Goal: Task Accomplishment & Management: Manage account settings

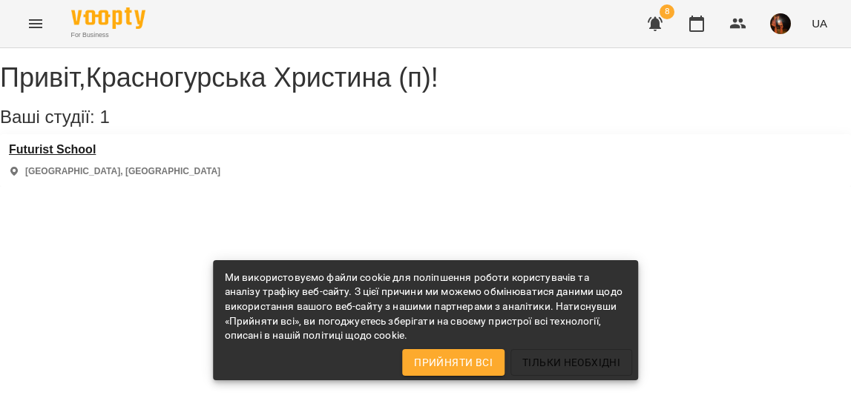
click at [97, 156] on h3 "Futurist School" at bounding box center [114, 149] width 211 height 13
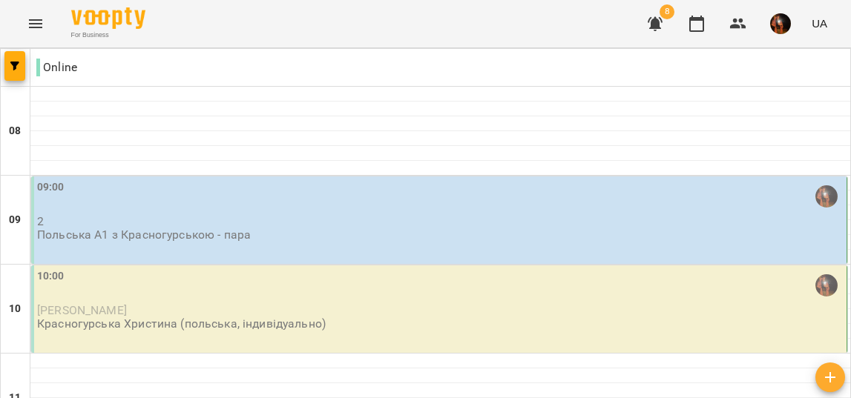
scroll to position [20, 0]
click at [67, 215] on p "2" at bounding box center [440, 221] width 806 height 13
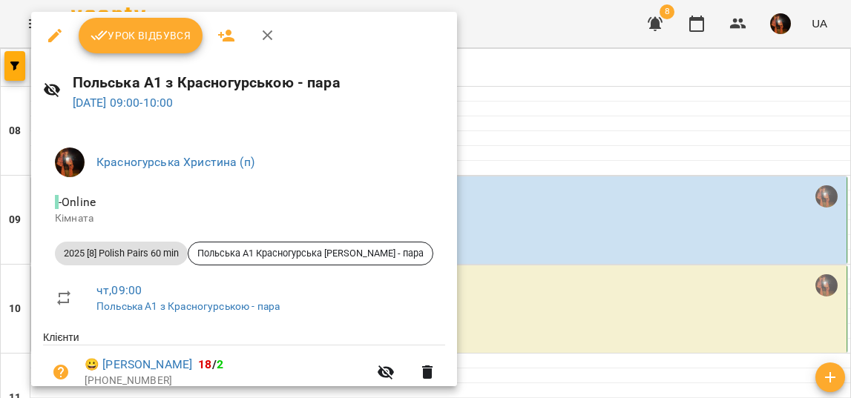
click at [135, 28] on span "Урок відбувся" at bounding box center [140, 36] width 101 height 18
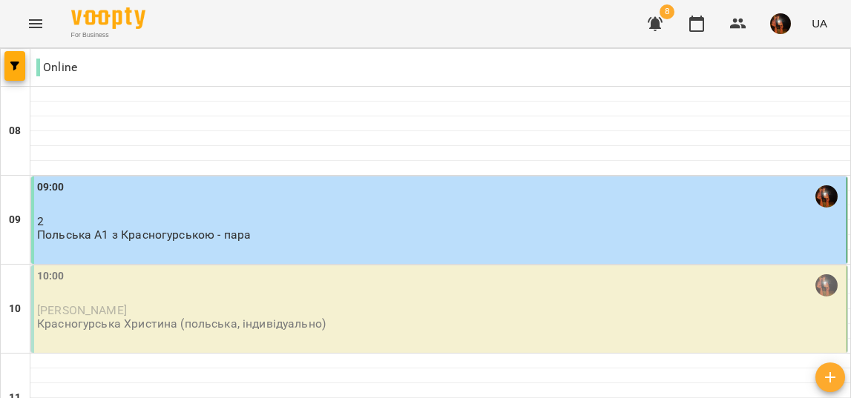
scroll to position [125, 0]
click at [183, 268] on div "10:00" at bounding box center [440, 285] width 806 height 34
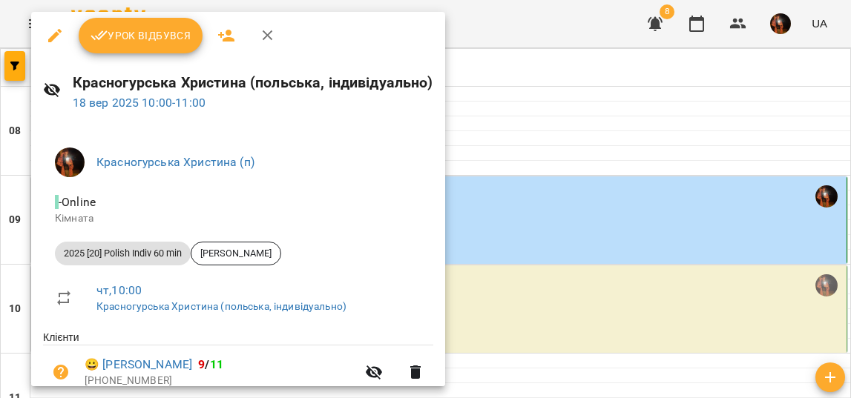
click at [134, 33] on span "Урок відбувся" at bounding box center [140, 36] width 101 height 18
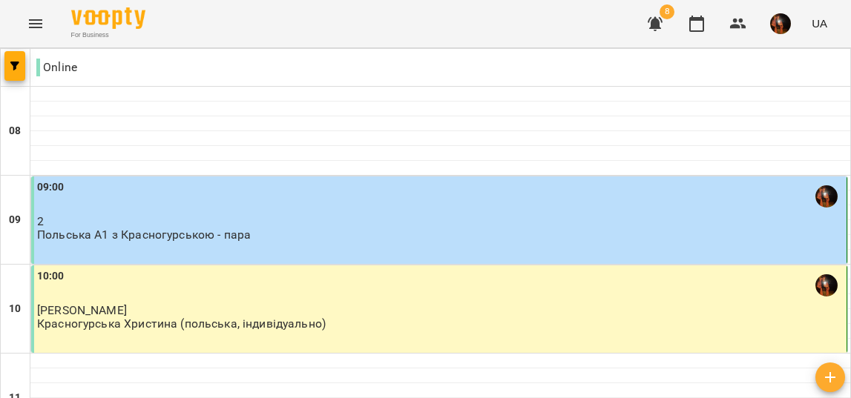
scroll to position [488, 0]
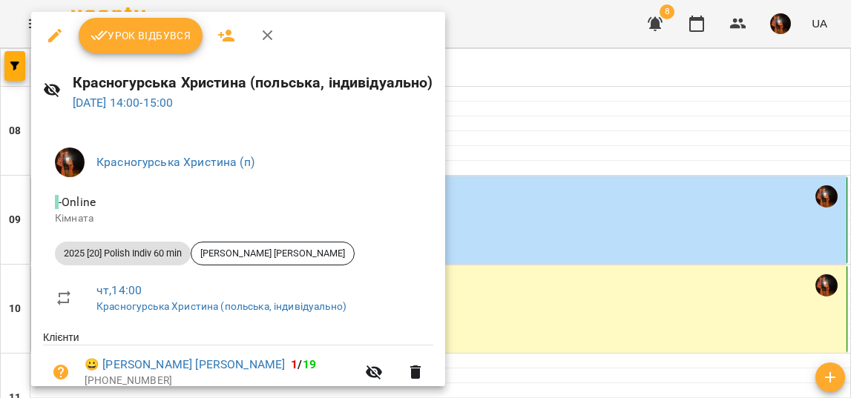
click at [142, 31] on span "Урок відбувся" at bounding box center [140, 36] width 101 height 18
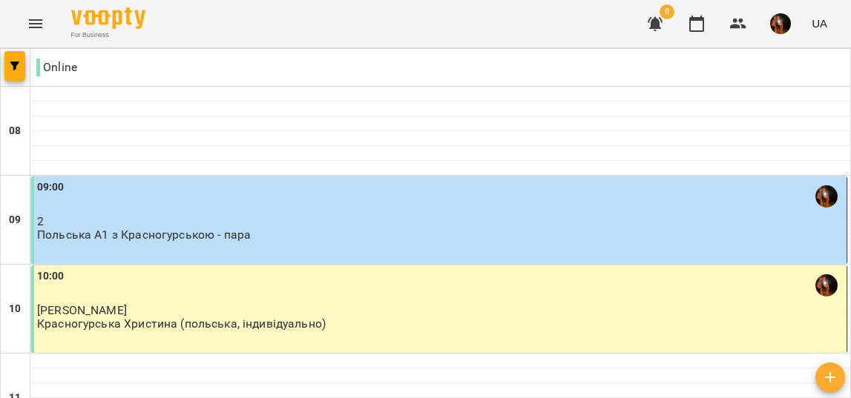
scroll to position [1121, 0]
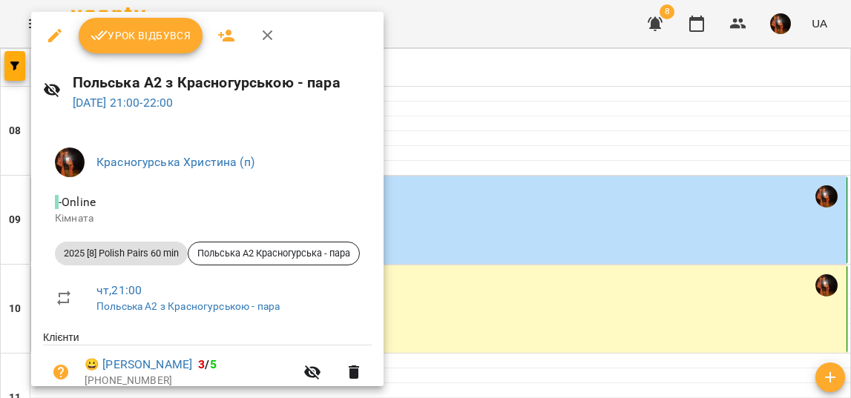
click at [119, 32] on span "Урок відбувся" at bounding box center [140, 36] width 101 height 18
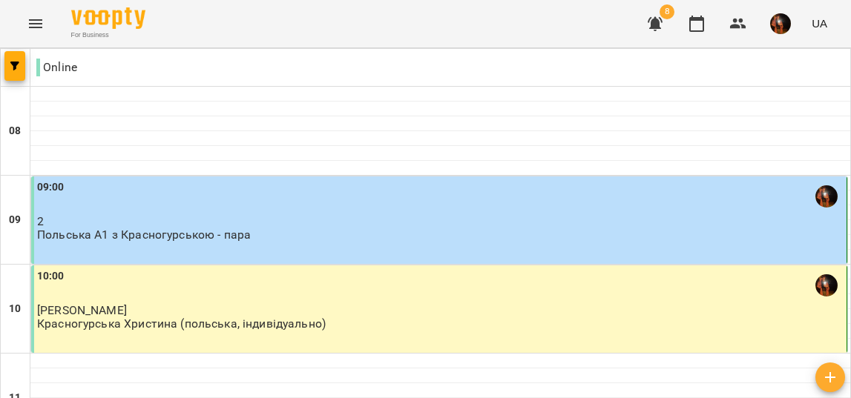
scroll to position [837, 0]
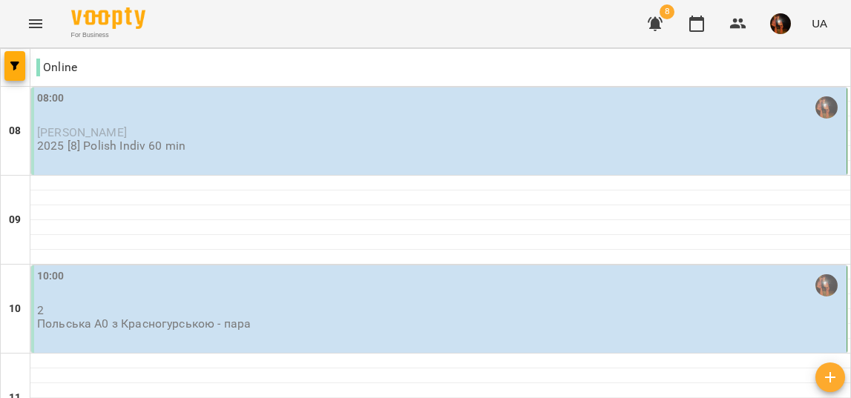
scroll to position [1047, 0]
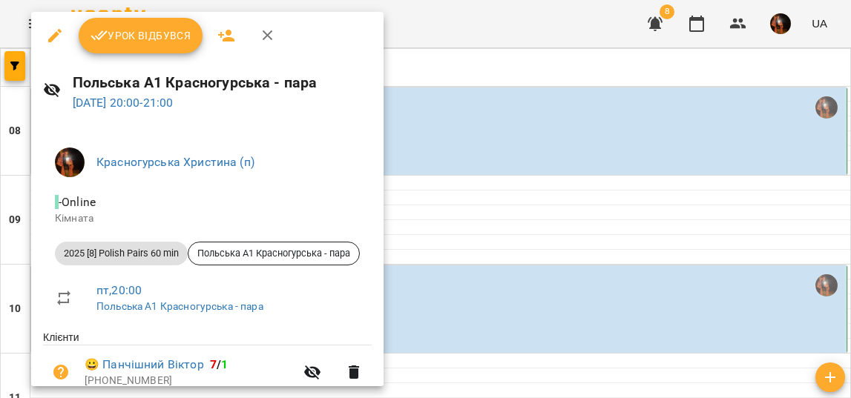
click at [504, 142] on div at bounding box center [425, 199] width 851 height 398
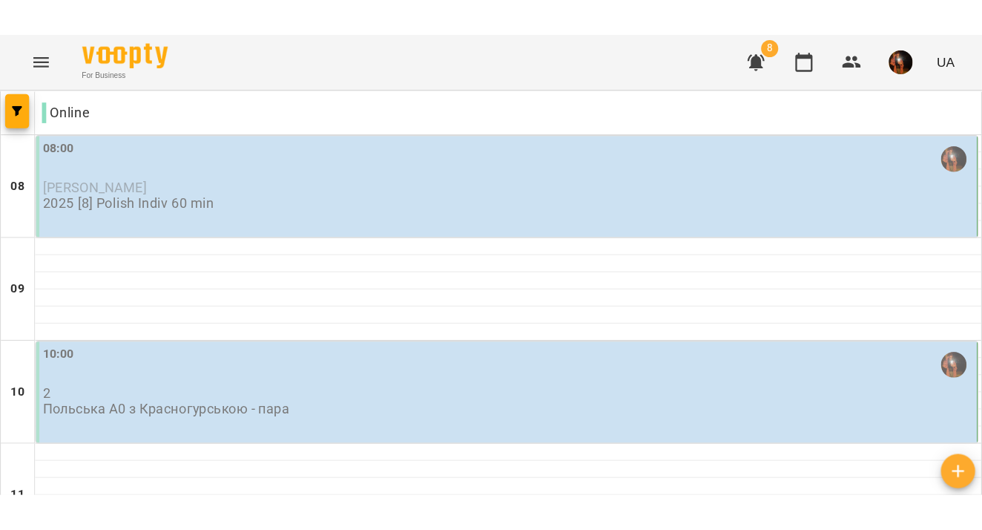
scroll to position [807, 0]
